Goal: Task Accomplishment & Management: Manage account settings

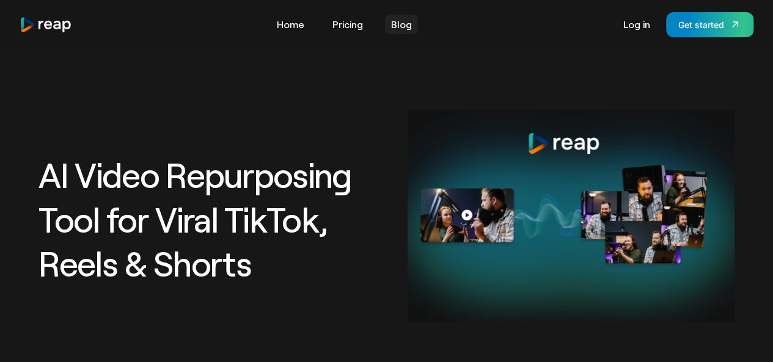
click at [407, 29] on link "Blog" at bounding box center [401, 25] width 33 height 20
click at [689, 24] on div "Get started" at bounding box center [701, 24] width 46 height 13
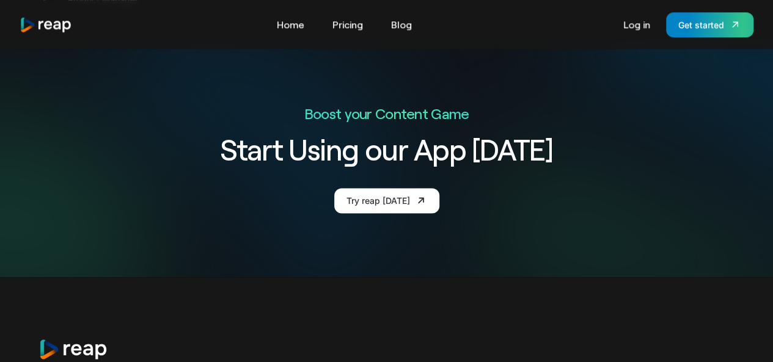
scroll to position [3009, 0]
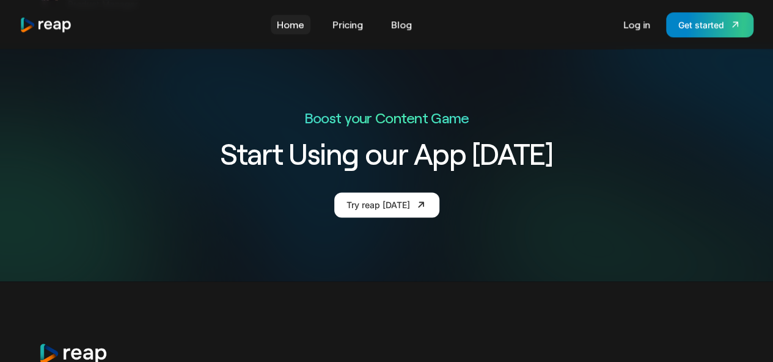
click at [298, 31] on link "Home" at bounding box center [291, 25] width 40 height 20
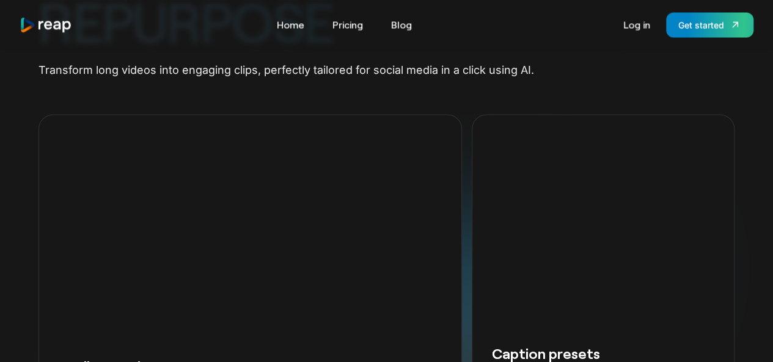
scroll to position [749, 0]
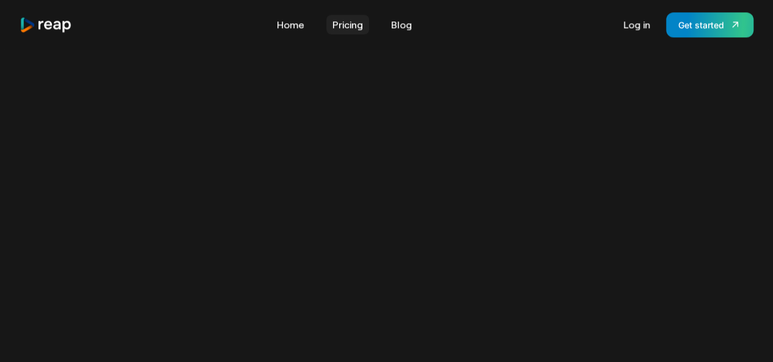
click at [347, 24] on link "Pricing" at bounding box center [347, 25] width 43 height 20
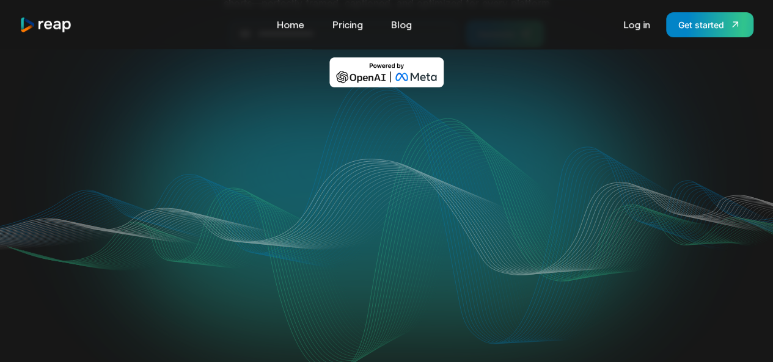
scroll to position [186, 0]
click at [717, 155] on div "Your browser does not support the video tag." at bounding box center [386, 230] width 696 height 249
click at [346, 352] on video "Your browser does not support the video tag." at bounding box center [387, 229] width 492 height 246
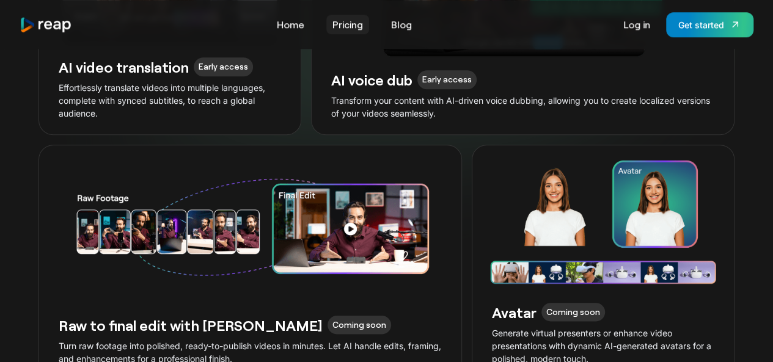
scroll to position [2857, 0]
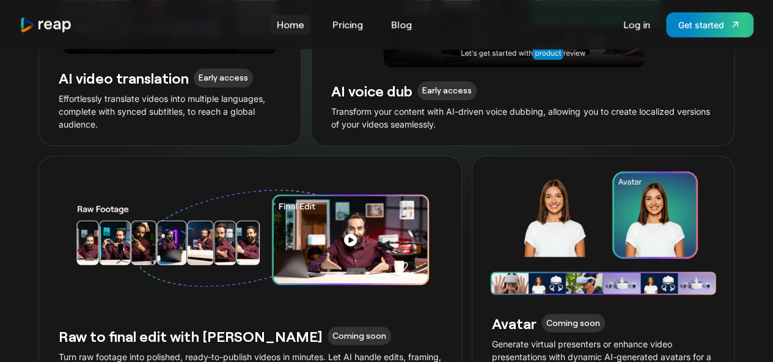
click at [293, 27] on link "Home" at bounding box center [291, 25] width 40 height 20
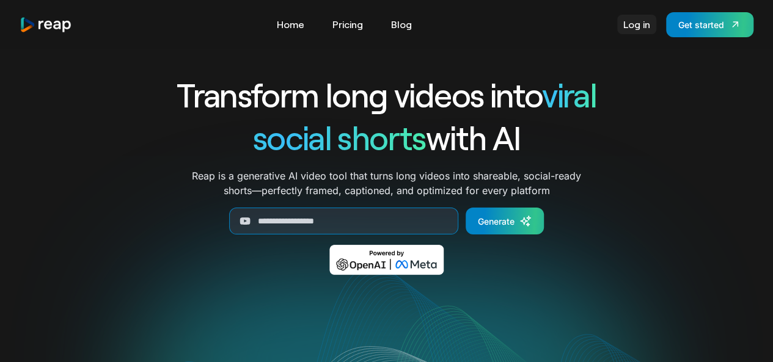
click at [629, 31] on link "Log in" at bounding box center [636, 25] width 39 height 20
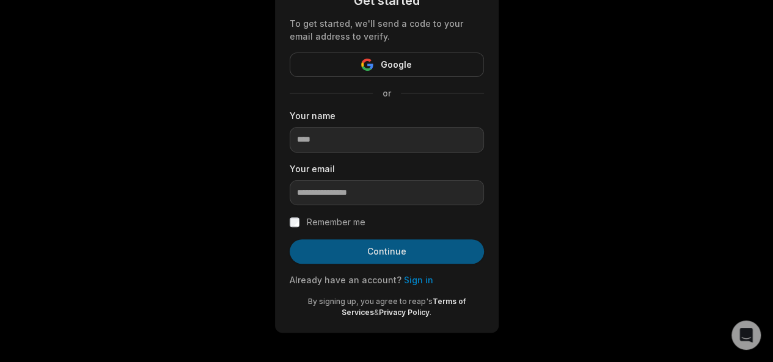
scroll to position [88, 0]
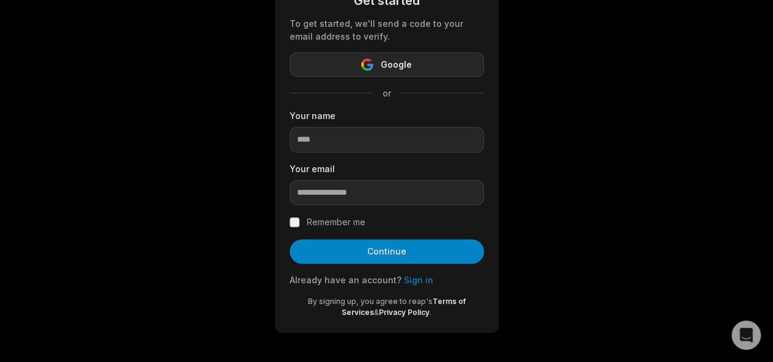
click at [416, 70] on button "Google" at bounding box center [387, 65] width 194 height 24
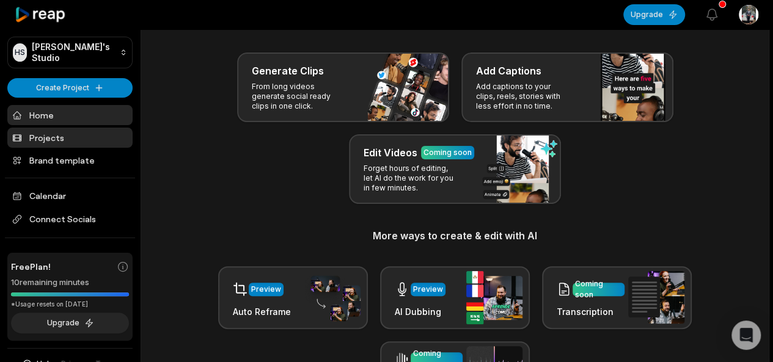
scroll to position [45, 0]
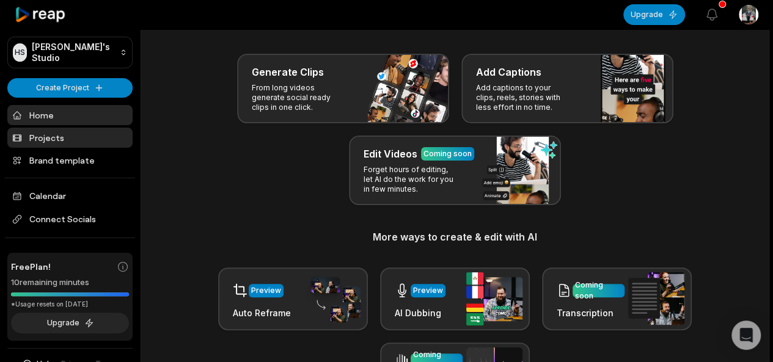
click at [54, 141] on link "Projects" at bounding box center [69, 138] width 125 height 20
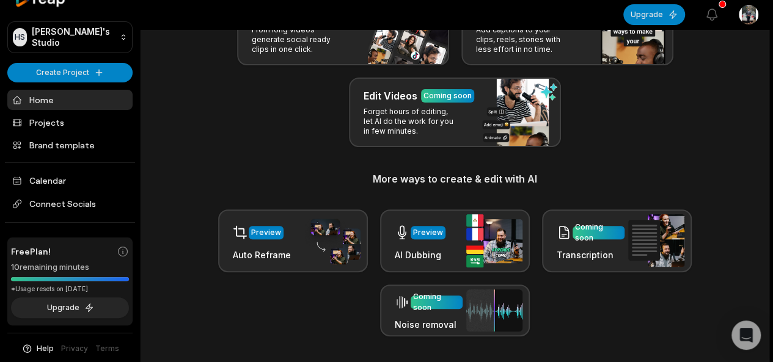
scroll to position [106, 0]
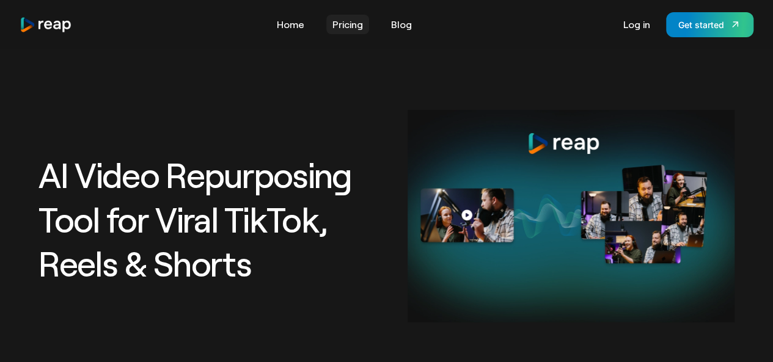
click at [356, 21] on link "Pricing" at bounding box center [347, 25] width 43 height 20
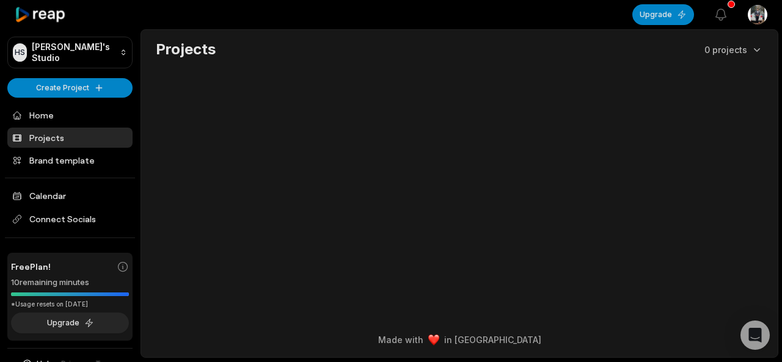
scroll to position [16, 0]
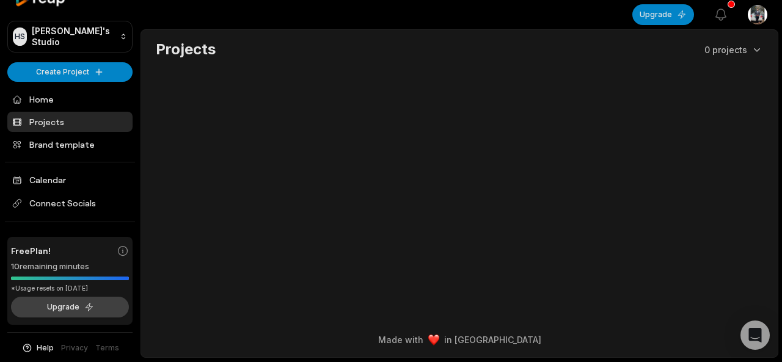
click at [73, 309] on button "Upgrade" at bounding box center [70, 307] width 118 height 21
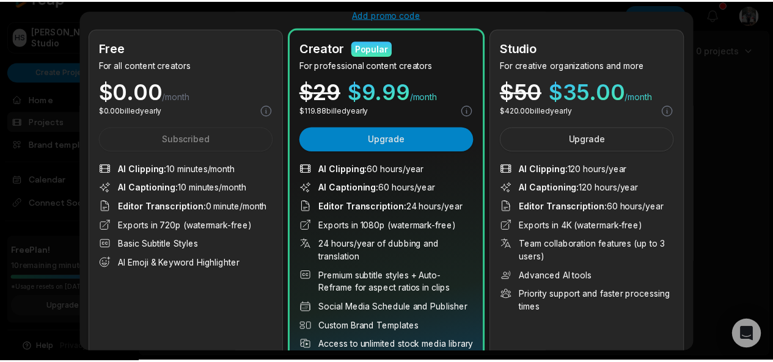
scroll to position [62, 0]
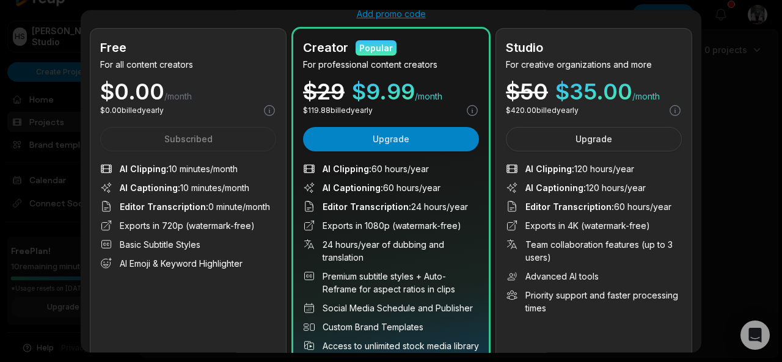
click at [57, 103] on div at bounding box center [391, 181] width 782 height 362
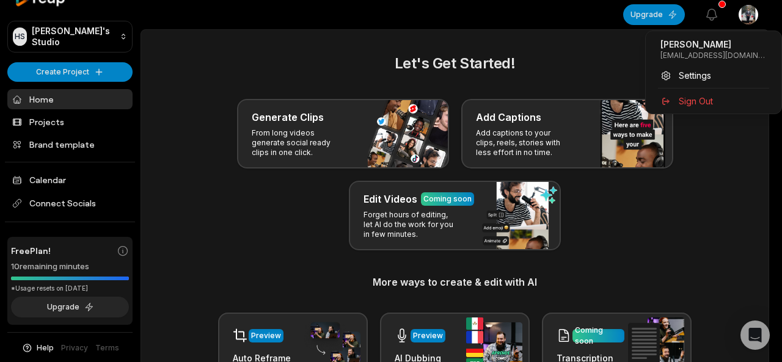
click at [755, 18] on html "HS Haseeb's Studio Create Project Home Projects Brand template Calendar Connect…" at bounding box center [391, 181] width 782 height 362
click at [701, 78] on span "Settings" at bounding box center [695, 75] width 32 height 13
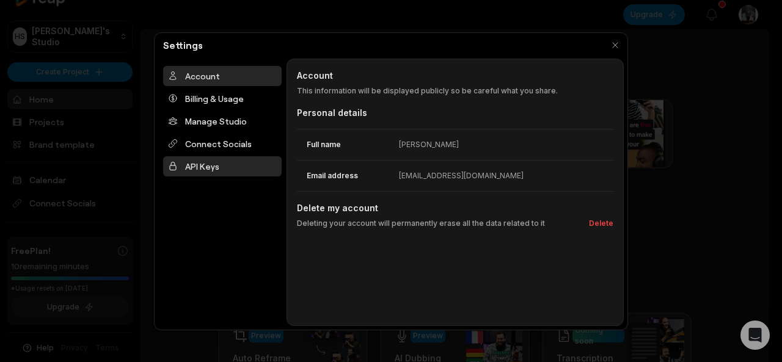
click at [189, 157] on div "API Keys" at bounding box center [222, 166] width 119 height 20
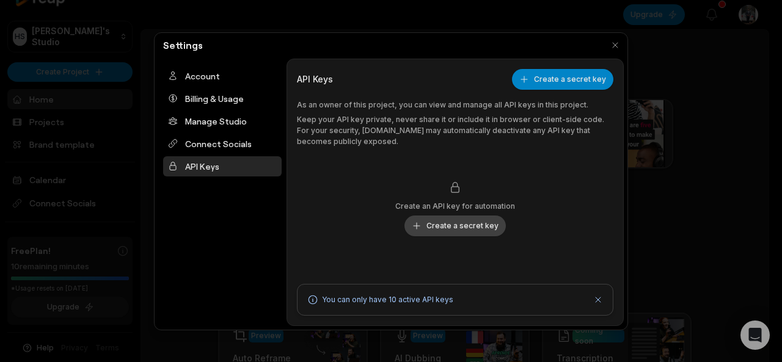
click at [462, 224] on button "Create a secret key" at bounding box center [454, 226] width 101 height 21
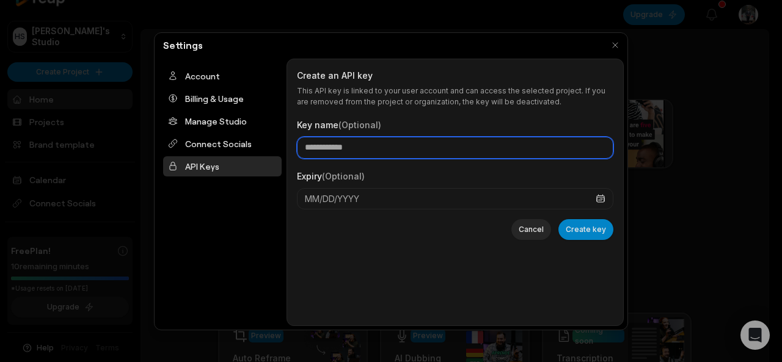
click at [368, 149] on input "Key name (Optional)" at bounding box center [455, 148] width 316 height 22
type input "****"
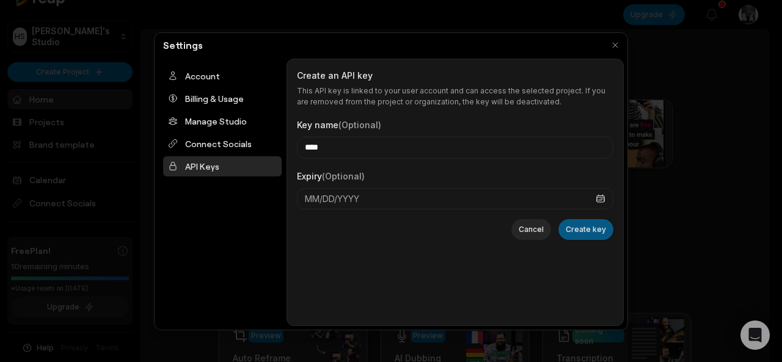
click at [593, 229] on button "Create key" at bounding box center [585, 229] width 55 height 21
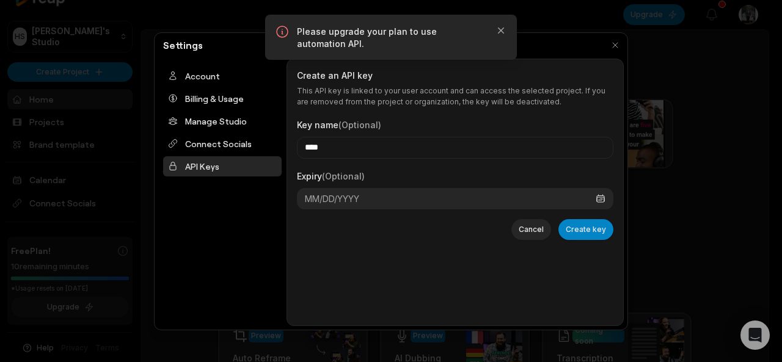
click at [440, 200] on button "MM/DD/YYYY" at bounding box center [455, 198] width 316 height 21
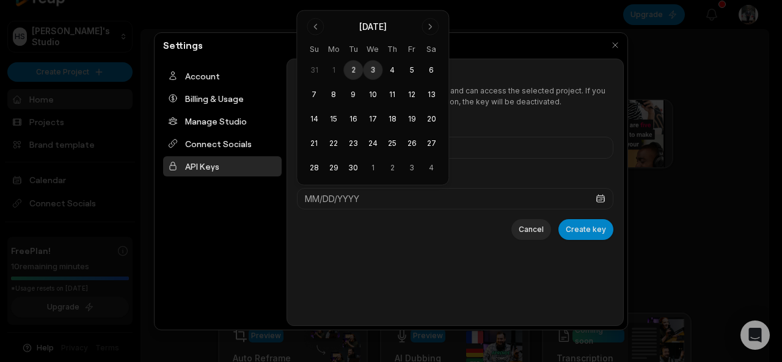
click at [371, 77] on button "3" at bounding box center [373, 70] width 20 height 20
click at [357, 74] on button "2" at bounding box center [353, 70] width 20 height 20
click at [382, 71] on button "3" at bounding box center [373, 70] width 20 height 20
click at [413, 120] on button "19" at bounding box center [412, 119] width 20 height 20
click at [396, 67] on button "4" at bounding box center [392, 70] width 20 height 20
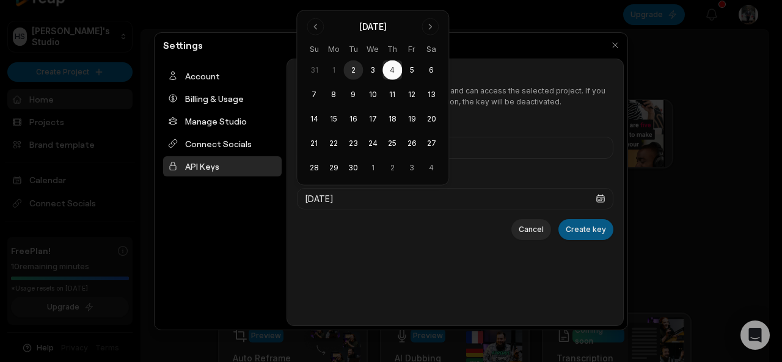
click at [580, 229] on button "Create key" at bounding box center [585, 229] width 55 height 21
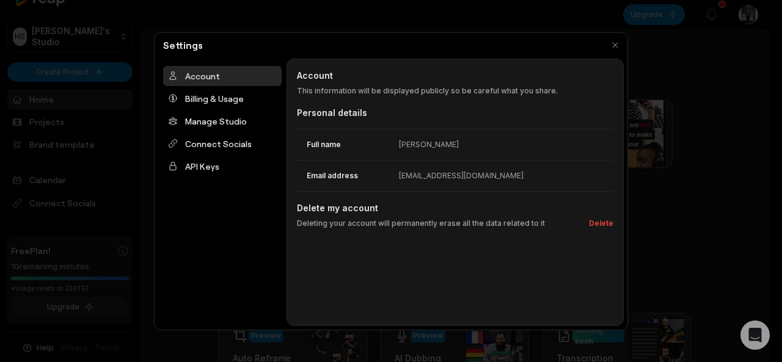
click at [675, 163] on div at bounding box center [391, 181] width 782 height 362
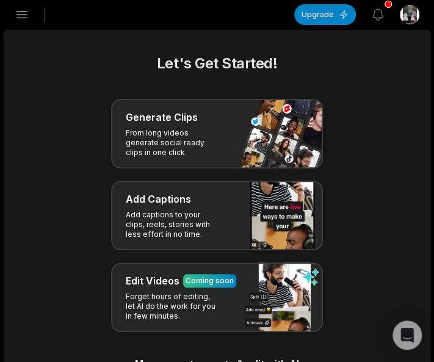
click at [407, 13] on html "[PERSON_NAME] Studio Create Project Home Projects Brand template Calendar Conne…" at bounding box center [217, 181] width 434 height 362
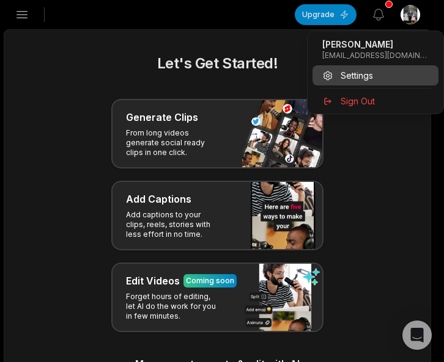
click at [351, 75] on span "Settings" at bounding box center [356, 75] width 32 height 13
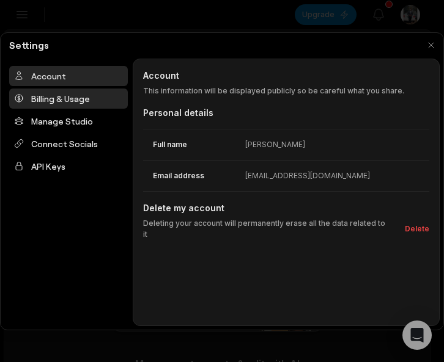
click at [60, 91] on div "Billing & Usage" at bounding box center [68, 99] width 119 height 20
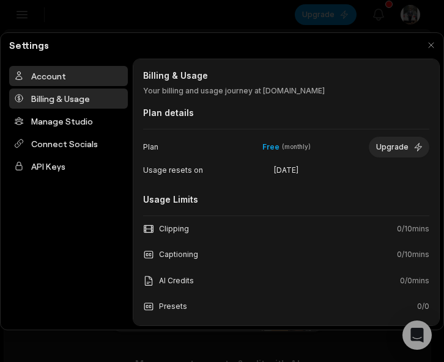
click at [77, 75] on div "Account" at bounding box center [68, 76] width 119 height 20
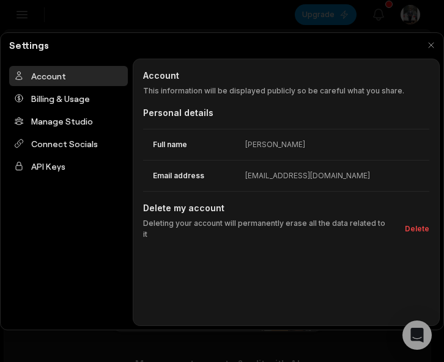
click at [298, 142] on dd "[PERSON_NAME]" at bounding box center [337, 144] width 184 height 11
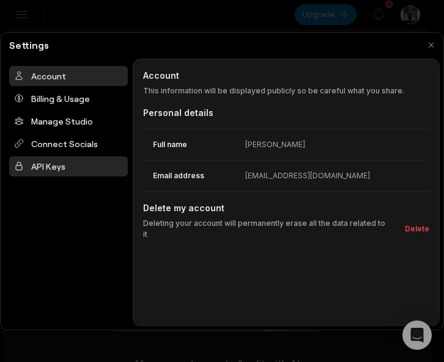
click at [39, 164] on div "API Keys" at bounding box center [68, 166] width 119 height 20
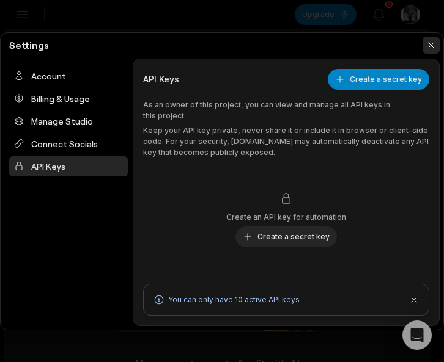
click at [430, 45] on button "button" at bounding box center [430, 45] width 17 height 17
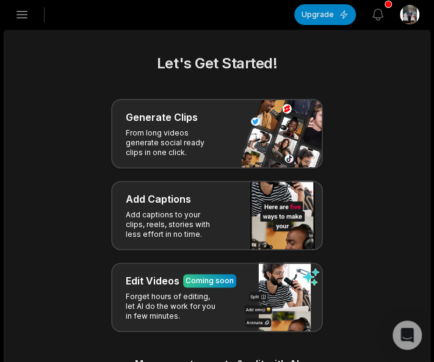
click at [404, 13] on html "[PERSON_NAME] Studio Create Project Home Projects Brand template Calendar Conne…" at bounding box center [217, 181] width 434 height 362
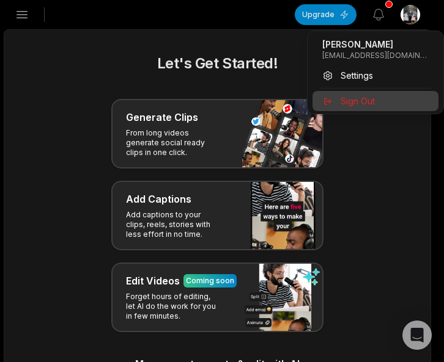
click at [342, 100] on span "Sign Out" at bounding box center [357, 101] width 34 height 13
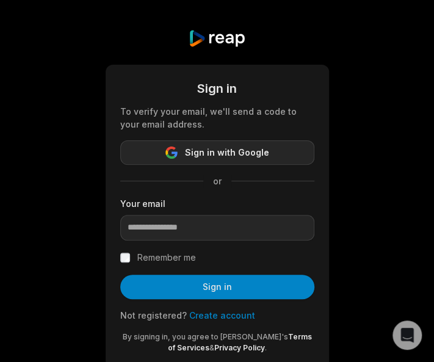
click at [233, 155] on span "Sign in with Google" at bounding box center [227, 152] width 84 height 15
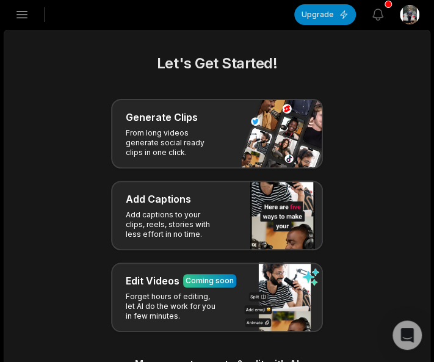
click at [405, 19] on html "HS Haseeb's Studio Create Project Home Projects Brand template Calendar Connect…" at bounding box center [217, 181] width 434 height 362
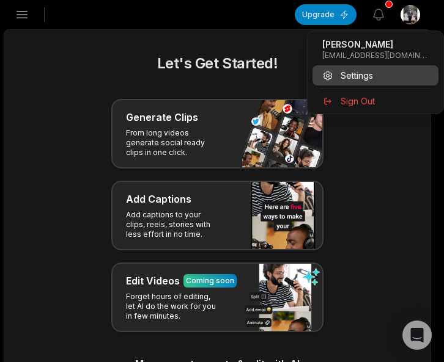
click at [359, 76] on span "Settings" at bounding box center [356, 75] width 32 height 13
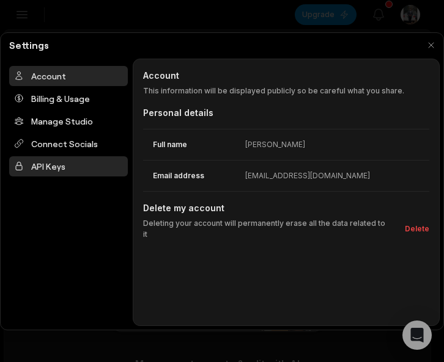
click at [58, 163] on div "API Keys" at bounding box center [68, 166] width 119 height 20
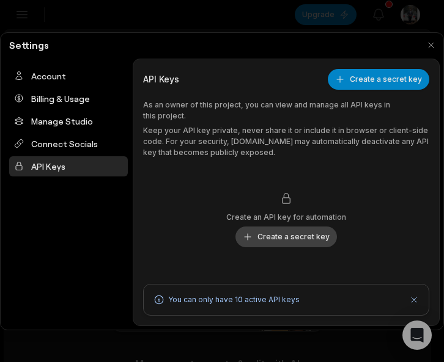
click at [300, 230] on button "Create a secret key" at bounding box center [285, 237] width 101 height 21
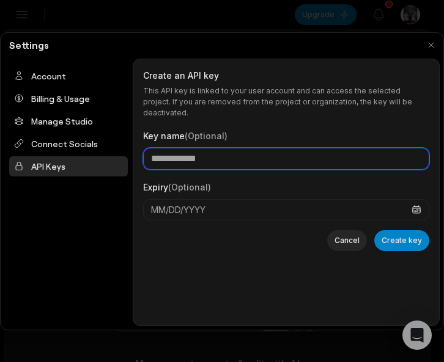
click at [236, 148] on input "Key name (Optional)" at bounding box center [286, 159] width 286 height 22
type input "*"
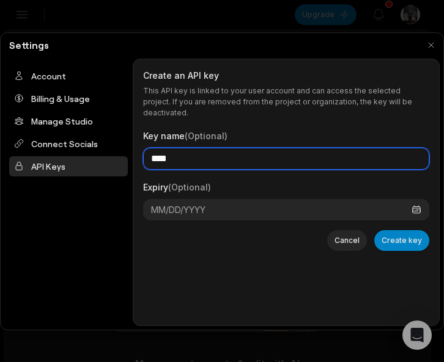
type input "****"
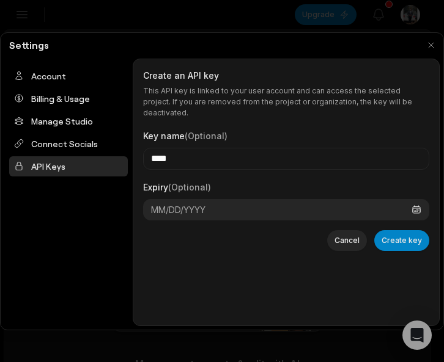
click at [218, 199] on button "MM/DD/YYYY" at bounding box center [286, 209] width 286 height 21
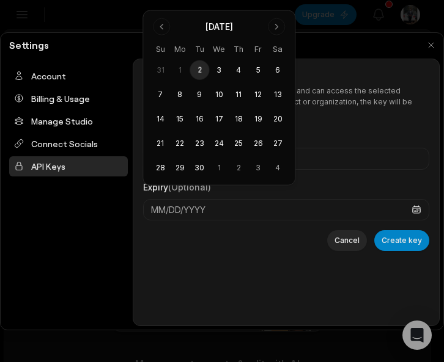
click at [233, 288] on div "Create an API key This API key is linked to your user account and can access th…" at bounding box center [286, 192] width 286 height 247
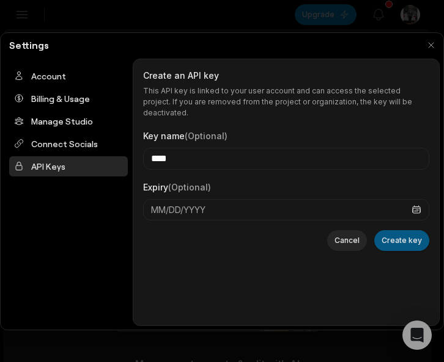
click at [406, 230] on button "Create key" at bounding box center [401, 240] width 55 height 21
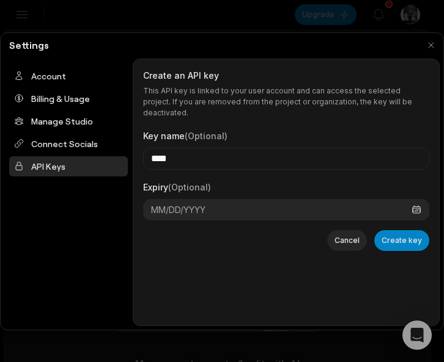
click at [197, 203] on span "MM/DD/YYYY" at bounding box center [178, 209] width 54 height 13
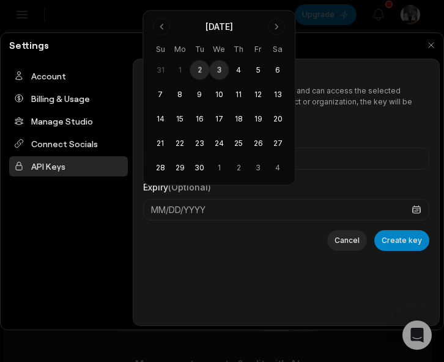
click at [214, 69] on button "3" at bounding box center [219, 70] width 20 height 20
click at [203, 67] on button "2" at bounding box center [199, 70] width 20 height 20
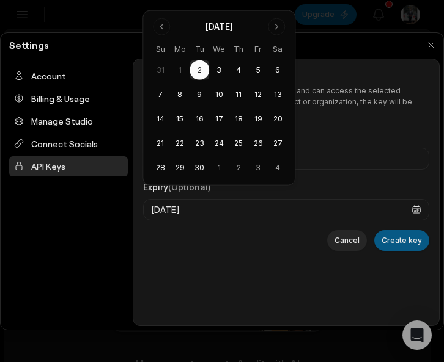
click at [414, 232] on button "Create key" at bounding box center [401, 240] width 55 height 21
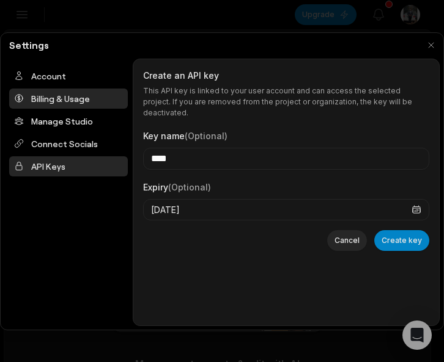
click at [64, 103] on div "Billing & Usage" at bounding box center [68, 99] width 119 height 20
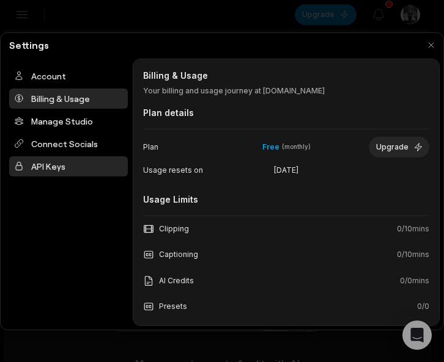
click at [46, 174] on div "API Keys" at bounding box center [68, 166] width 119 height 20
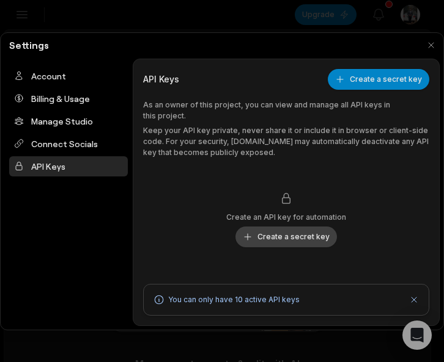
click at [285, 227] on button "Create a secret key" at bounding box center [285, 237] width 101 height 21
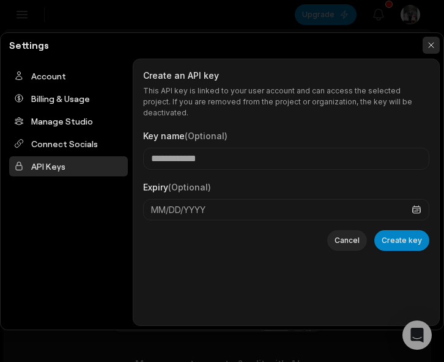
click at [430, 46] on button "button" at bounding box center [430, 45] width 17 height 17
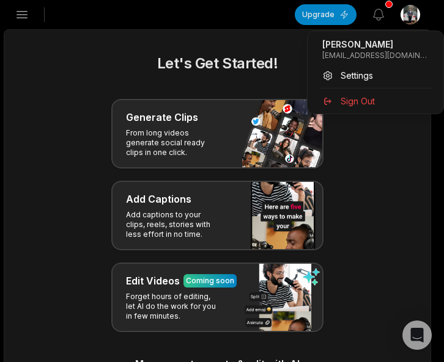
click at [412, 15] on html "HS Haseeb's Studio Create Project Home Projects Brand template Calendar Connect…" at bounding box center [222, 181] width 444 height 362
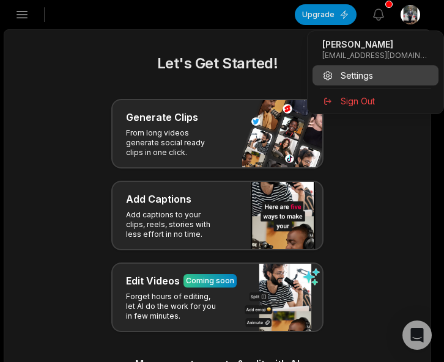
click at [358, 73] on span "Settings" at bounding box center [356, 75] width 32 height 13
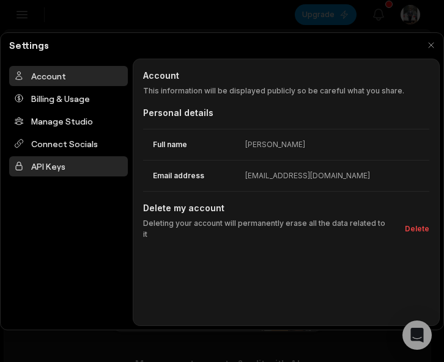
click at [58, 165] on div "API Keys" at bounding box center [68, 166] width 119 height 20
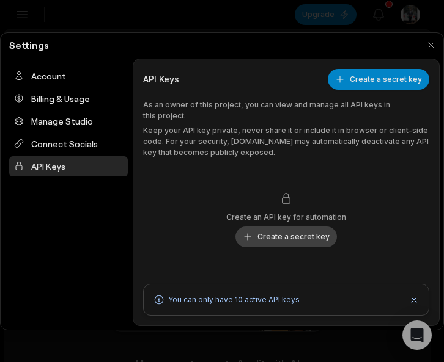
click at [268, 228] on button "Create a secret key" at bounding box center [285, 237] width 101 height 21
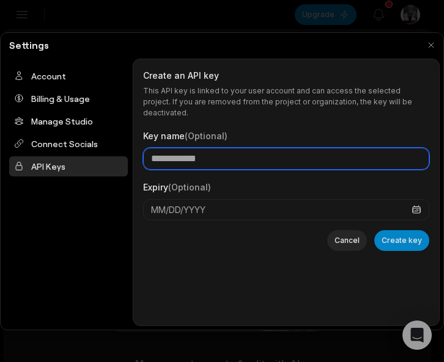
click at [221, 148] on input "Key name (Optional)" at bounding box center [286, 159] width 286 height 22
type input "****"
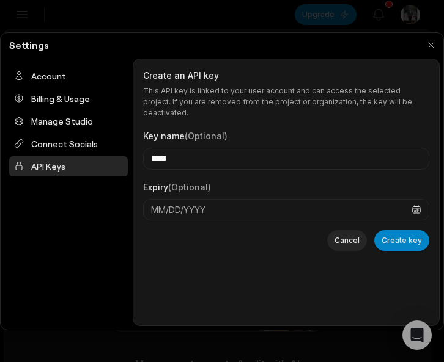
click at [391, 218] on form "Key name (Optional) **** Expiry (Optional) MM/DD/YYYY Cancel Create key" at bounding box center [286, 190] width 286 height 142
click at [393, 230] on button "Create key" at bounding box center [401, 240] width 55 height 21
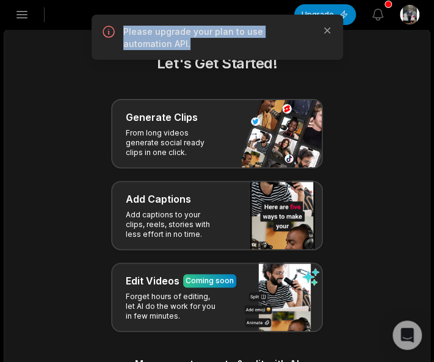
drag, startPoint x: 173, startPoint y: 50, endPoint x: 115, endPoint y: 24, distance: 62.9
click at [115, 24] on div "Please upgrade your plan to use automation API. Close" at bounding box center [218, 37] width 252 height 45
copy p "Please upgrade your plan to use automation API."
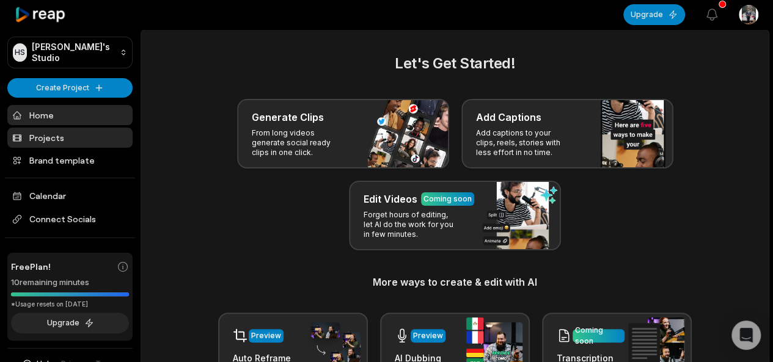
click at [62, 137] on link "Projects" at bounding box center [69, 138] width 125 height 20
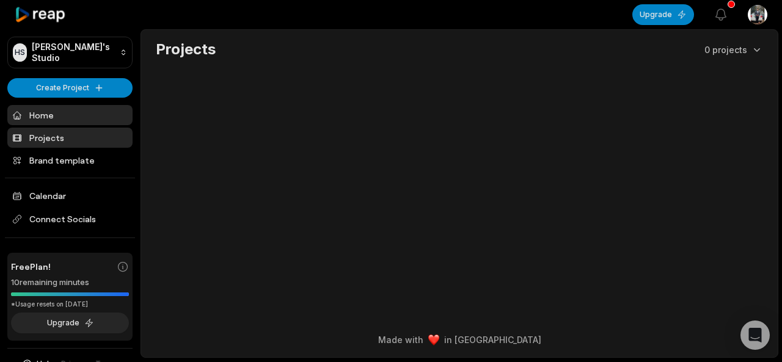
click at [47, 115] on link "Home" at bounding box center [69, 115] width 125 height 20
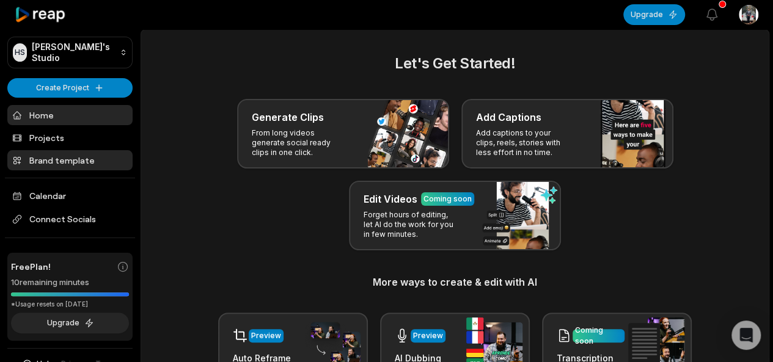
click at [65, 161] on link "Brand template" at bounding box center [69, 160] width 125 height 20
